Goal: Find specific page/section: Find specific page/section

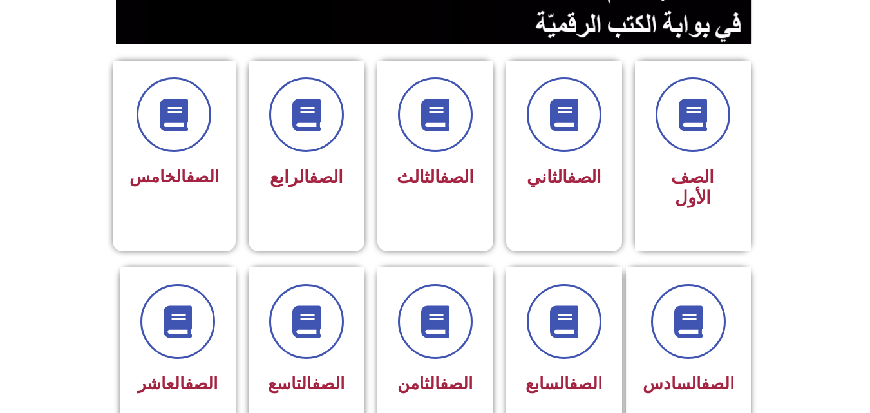
scroll to position [309, 0]
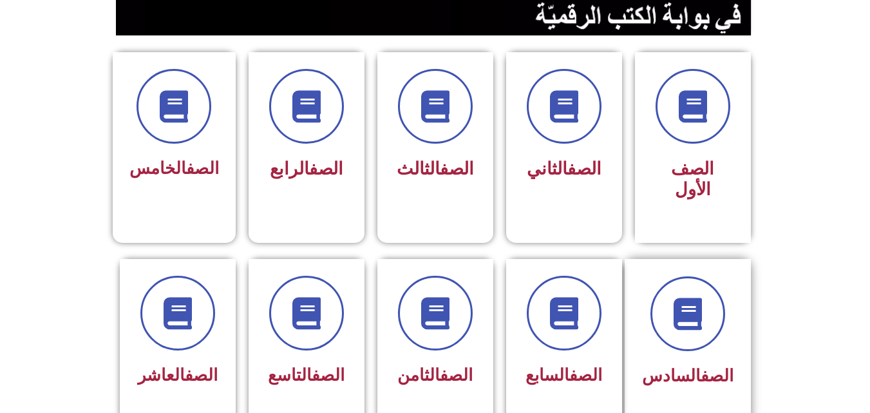
click at [677, 336] on div "الصف السادس" at bounding box center [687, 334] width 91 height 116
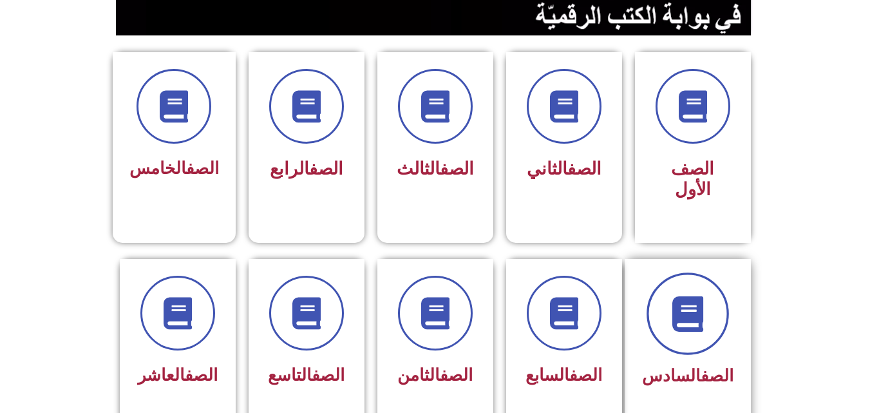
click at [684, 307] on icon at bounding box center [687, 313] width 35 height 35
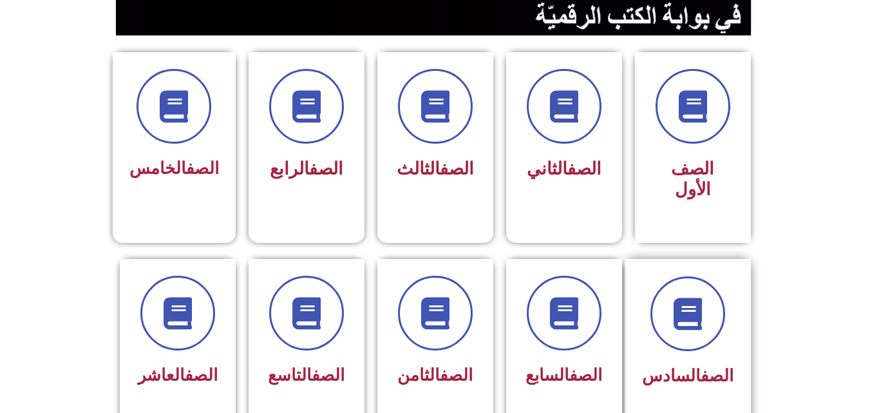
click at [690, 366] on span "الصف السادس" at bounding box center [687, 375] width 91 height 19
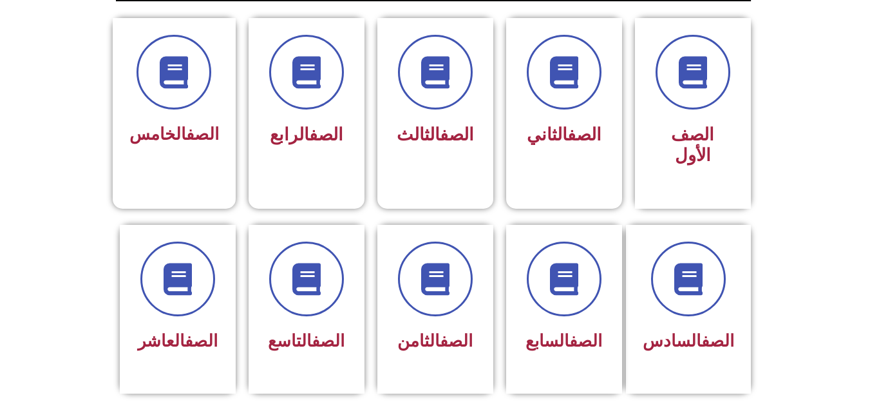
scroll to position [369, 0]
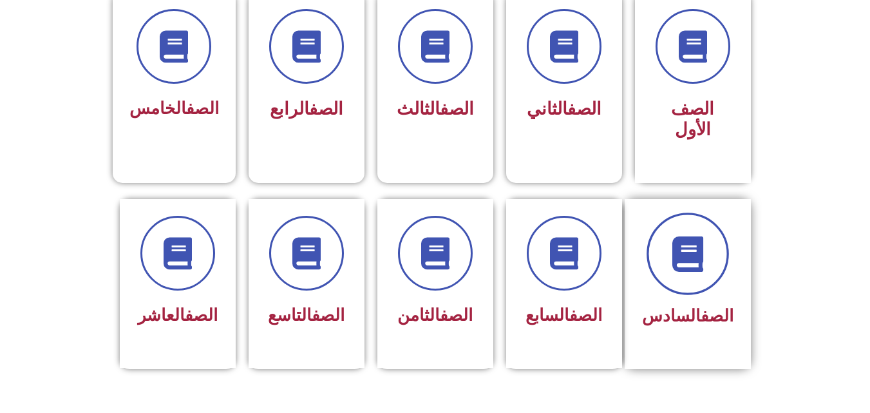
click at [690, 252] on span at bounding box center [687, 253] width 82 height 82
click at [674, 306] on span "الصف السادس" at bounding box center [687, 315] width 91 height 19
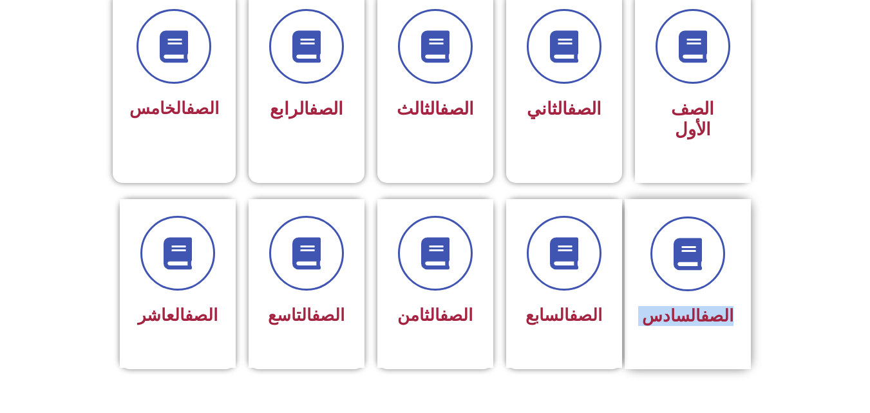
click at [674, 306] on span "الصف السادس" at bounding box center [687, 315] width 91 height 19
drag, startPoint x: 674, startPoint y: 296, endPoint x: 709, endPoint y: 287, distance: 36.5
click at [709, 306] on link "الصف" at bounding box center [717, 315] width 33 height 19
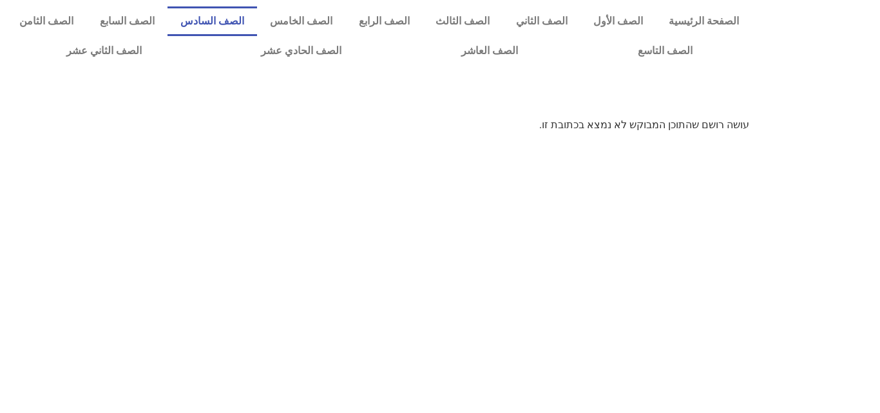
drag, startPoint x: 0, startPoint y: 0, endPoint x: 247, endPoint y: 24, distance: 248.4
click at [247, 24] on link "الصف السادس" at bounding box center [212, 21] width 90 height 30
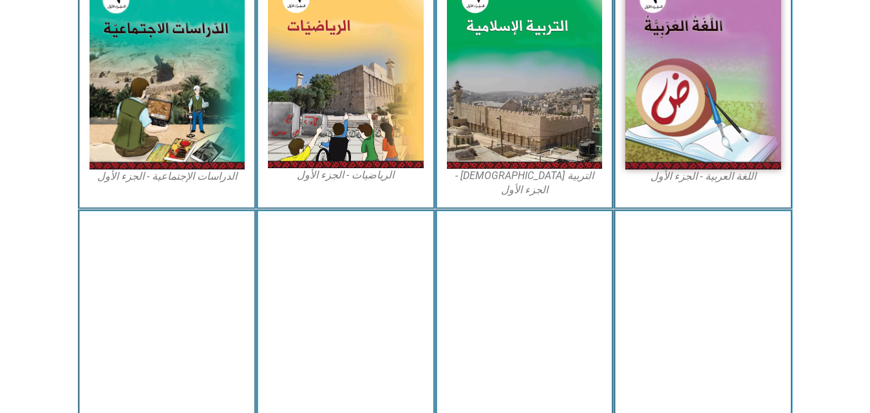
scroll to position [481, 0]
